Goal: Entertainment & Leisure: Consume media (video, audio)

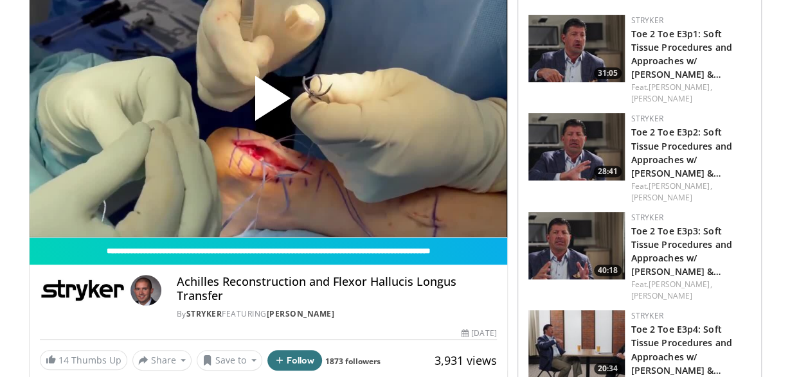
click at [268, 104] on span "Video Player" at bounding box center [268, 104] width 0 height 0
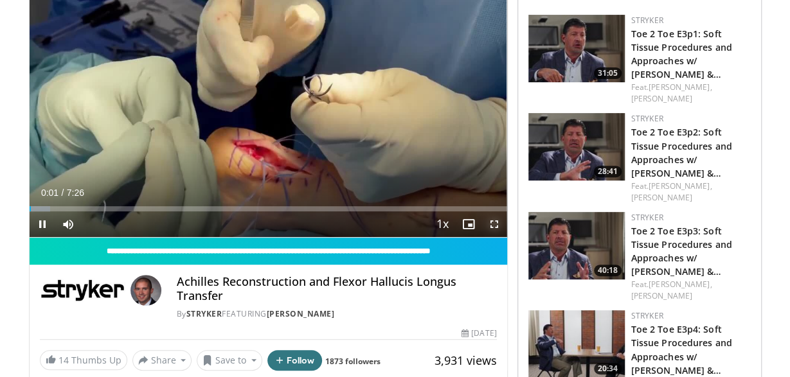
click at [492, 222] on span "Video Player" at bounding box center [495, 225] width 26 height 26
